Goal: Task Accomplishment & Management: Use online tool/utility

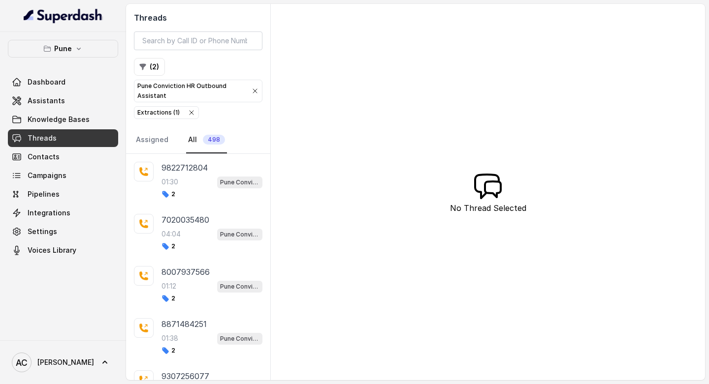
scroll to position [738, 0]
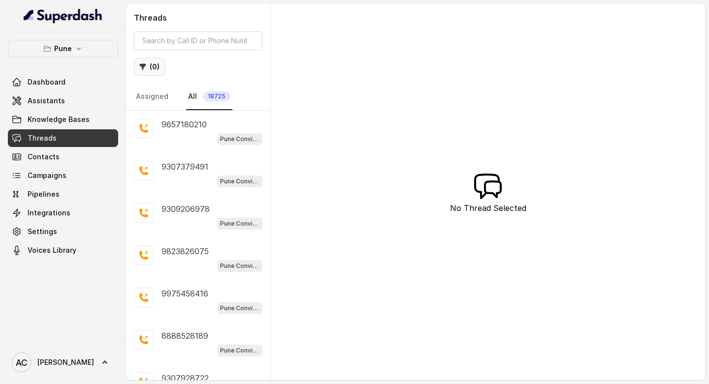
click at [157, 61] on button "( 0 )" at bounding box center [150, 67] width 32 height 18
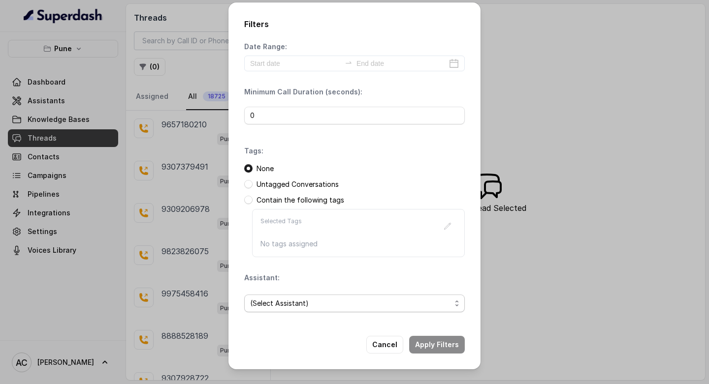
click at [273, 308] on span "(Select Assistant)" at bounding box center [350, 304] width 201 height 12
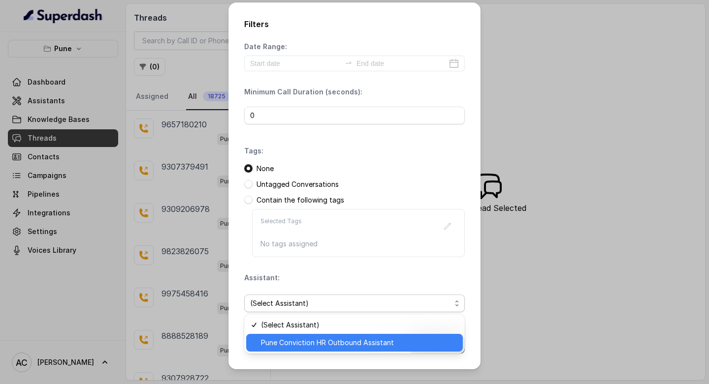
click at [277, 344] on span "Pune Conviction HR Outbound Assistant" at bounding box center [359, 343] width 196 height 12
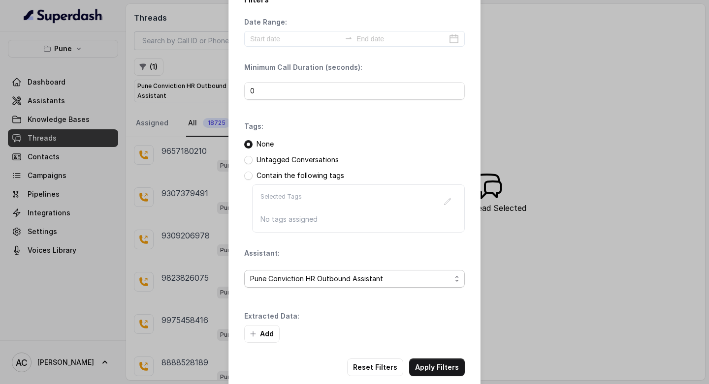
scroll to position [38, 0]
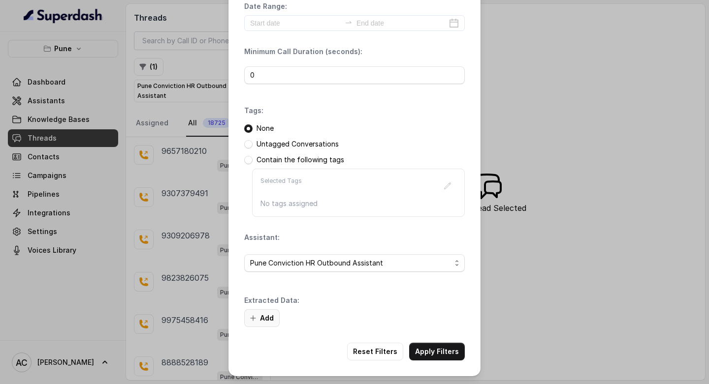
click at [268, 320] on button "Add" at bounding box center [261, 319] width 35 height 18
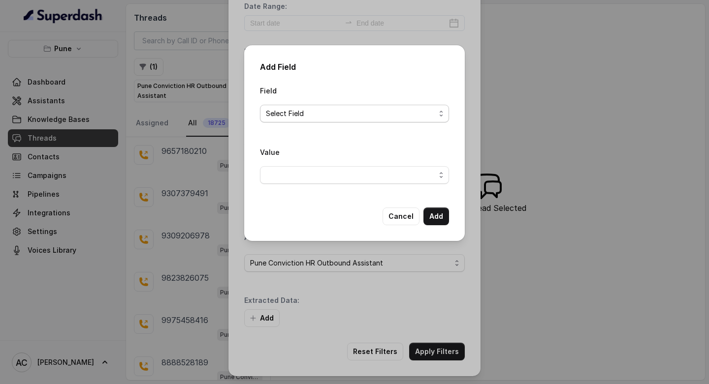
click at [295, 115] on span "Select Field" at bounding box center [350, 114] width 169 height 12
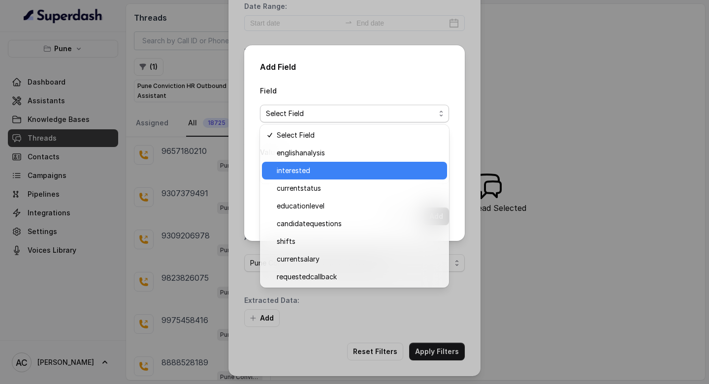
click at [289, 169] on span "interested" at bounding box center [359, 171] width 164 height 12
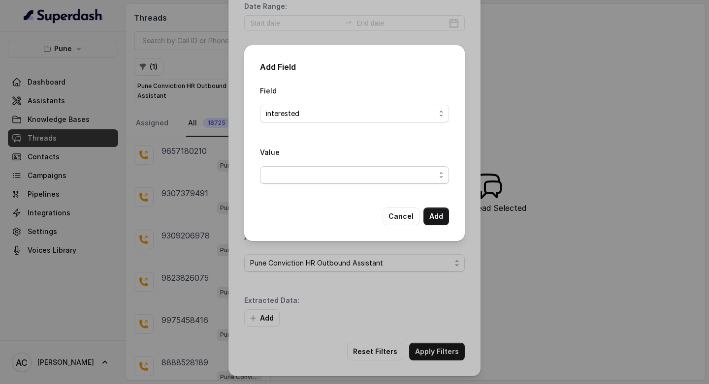
click at [274, 169] on span "button" at bounding box center [354, 175] width 189 height 18
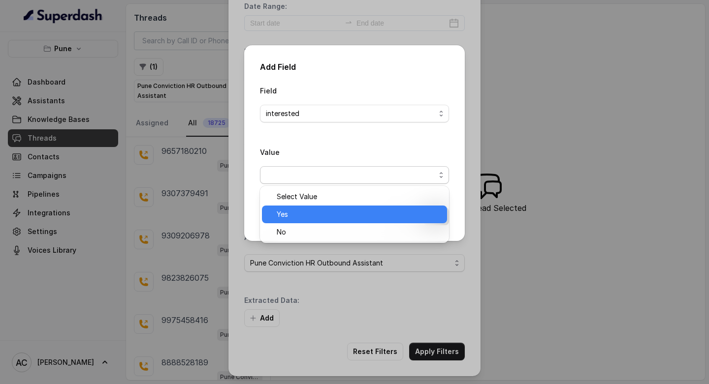
click at [291, 216] on span "Yes" at bounding box center [359, 215] width 164 height 12
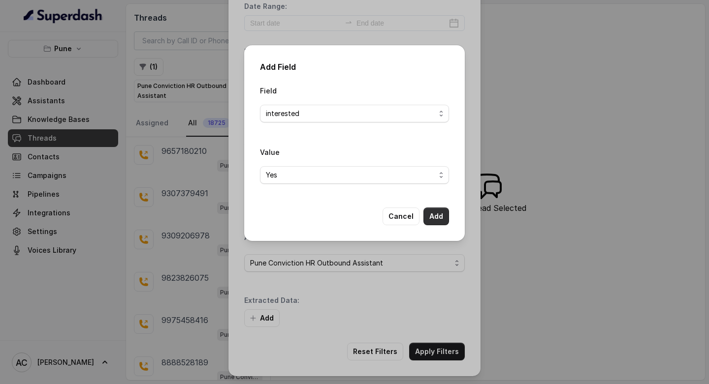
click at [434, 214] on button "Add" at bounding box center [436, 217] width 26 height 18
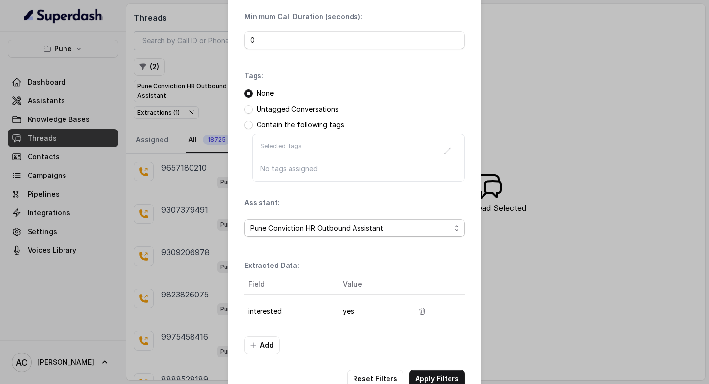
scroll to position [100, 0]
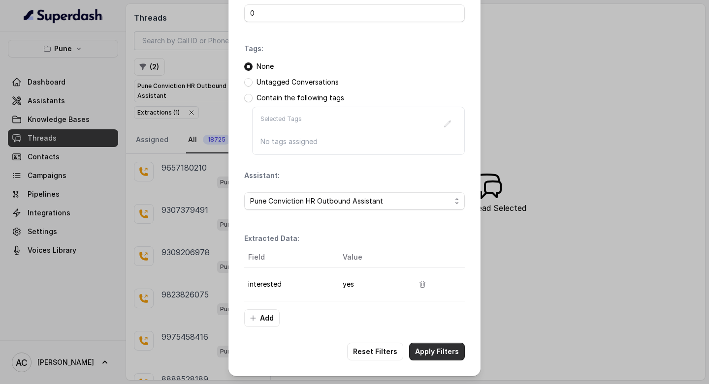
click at [423, 350] on button "Apply Filters" at bounding box center [437, 352] width 56 height 18
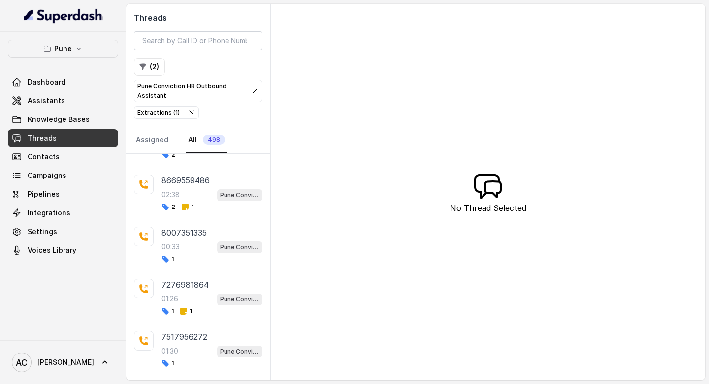
scroll to position [482, 0]
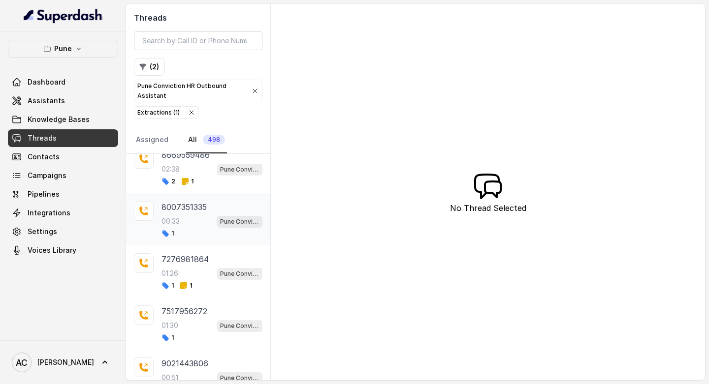
click at [193, 217] on div "00:33 Pune Conviction HR Outbound Assistant" at bounding box center [211, 221] width 101 height 13
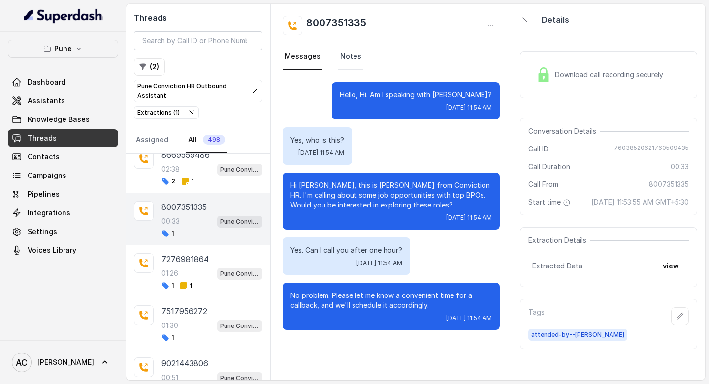
click at [346, 54] on link "Notes" at bounding box center [350, 56] width 25 height 27
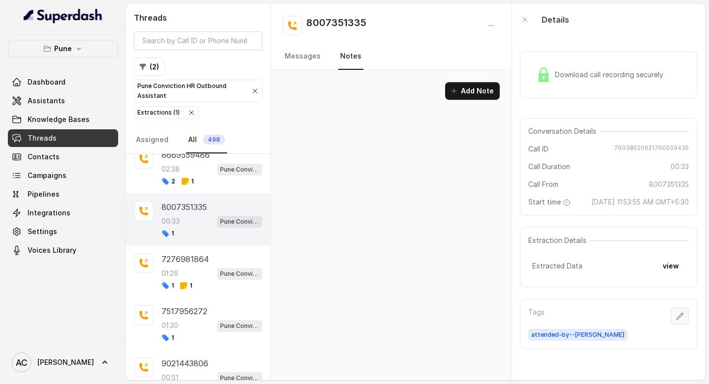
click at [676, 320] on icon "button" at bounding box center [680, 317] width 8 height 8
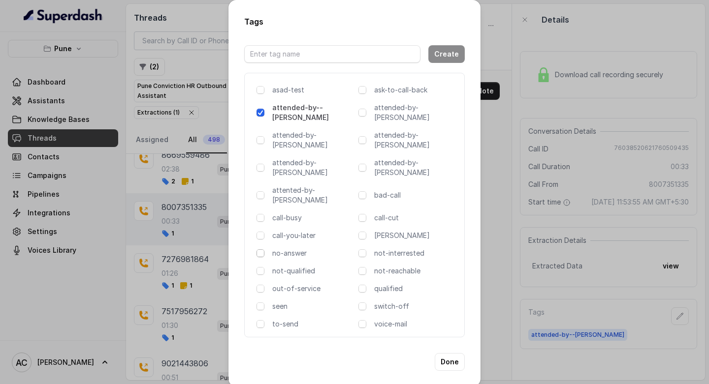
click at [262, 250] on span at bounding box center [260, 254] width 8 height 8
click at [453, 353] on button "Done" at bounding box center [450, 362] width 30 height 18
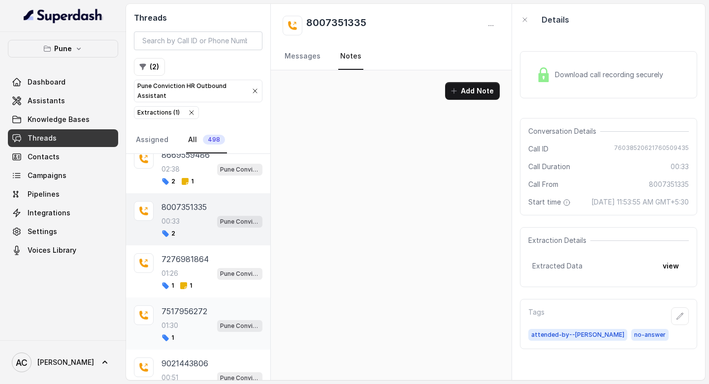
click at [180, 319] on div "7517956272 01:30 Pune Conviction HR Outbound Assistant 1" at bounding box center [211, 324] width 101 height 36
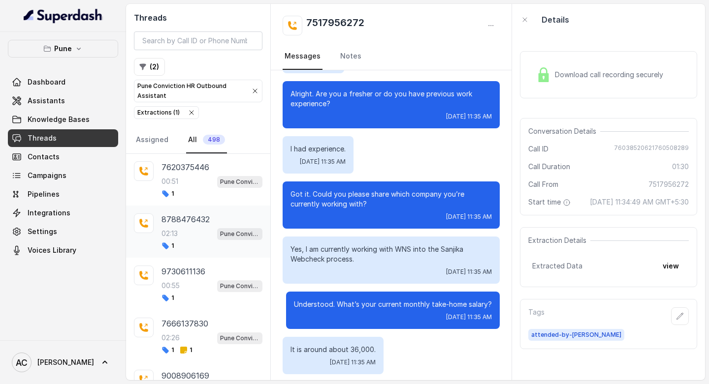
scroll to position [1152, 0]
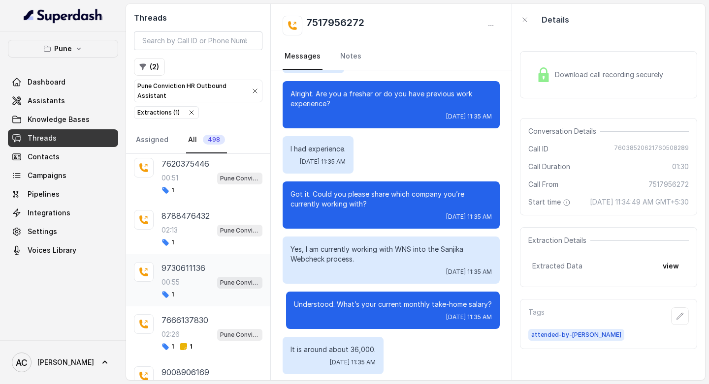
click at [173, 273] on p "9730611136" at bounding box center [183, 268] width 44 height 12
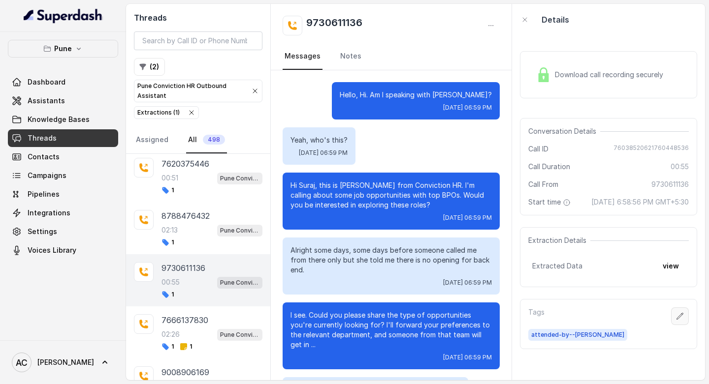
click at [676, 320] on icon "button" at bounding box center [680, 317] width 8 height 8
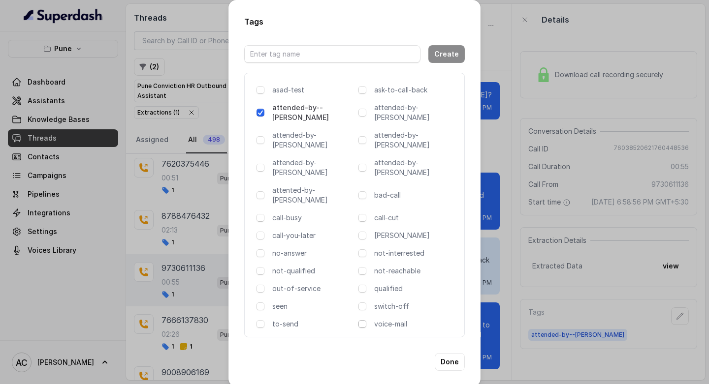
click at [362, 320] on span at bounding box center [362, 324] width 8 height 8
click at [260, 250] on span at bounding box center [260, 254] width 8 height 8
click at [361, 320] on span at bounding box center [362, 324] width 8 height 8
click at [451, 353] on button "Done" at bounding box center [450, 362] width 30 height 18
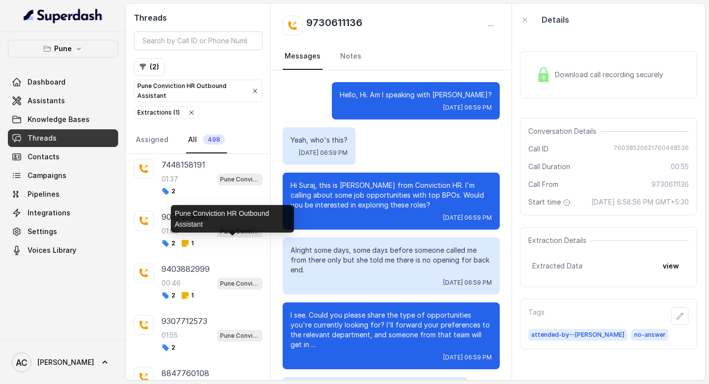
scroll to position [709, 0]
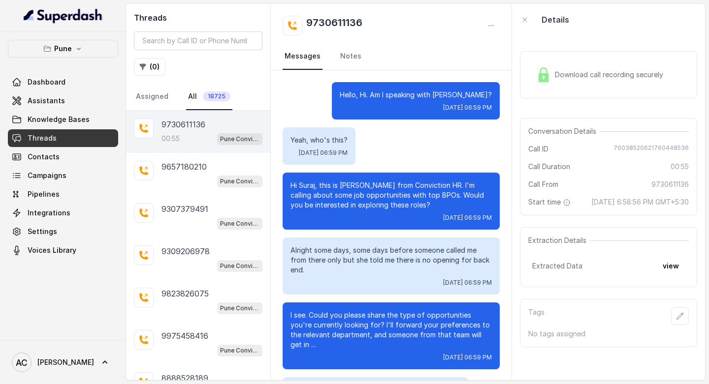
scroll to position [348, 0]
